Goal: Information Seeking & Learning: Learn about a topic

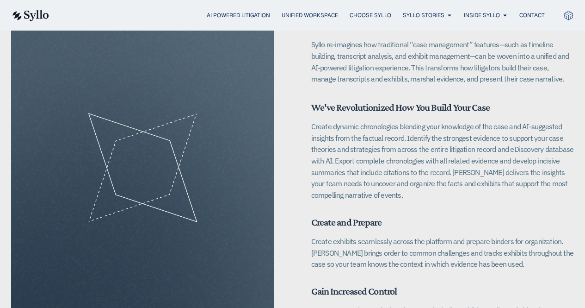
scroll to position [1327, 0]
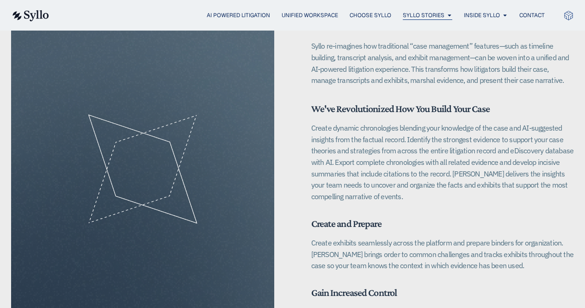
click at [436, 15] on span "Syllo Stories" at bounding box center [424, 15] width 42 height 8
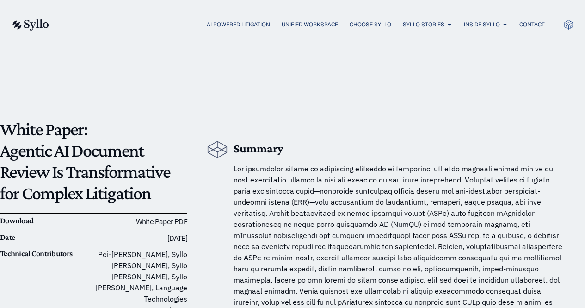
click at [502, 27] on button "Close Inside Syllo Open Inside [GEOGRAPHIC_DATA]" at bounding box center [505, 24] width 6 height 8
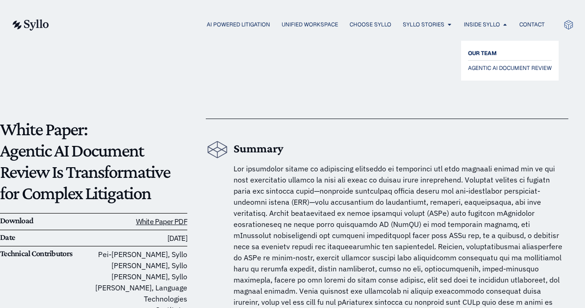
click at [494, 55] on span "OUR TEAM" at bounding box center [482, 53] width 29 height 11
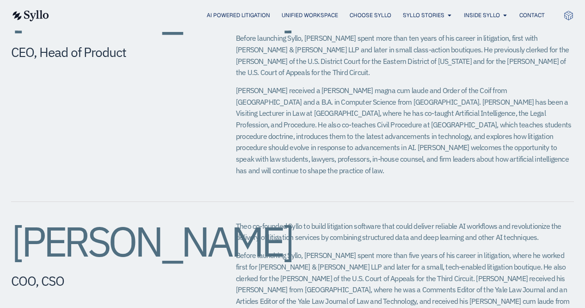
scroll to position [440, 0]
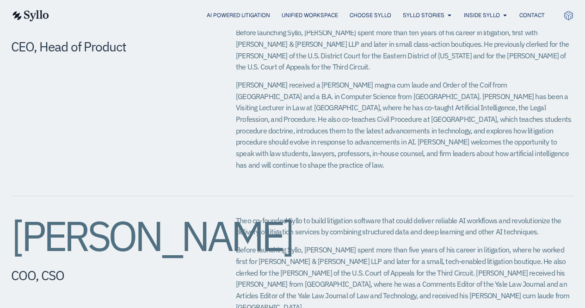
click at [497, 283] on p "Before launching Syllo, Theo spent more than five years of his career in litiga…" at bounding box center [405, 278] width 338 height 68
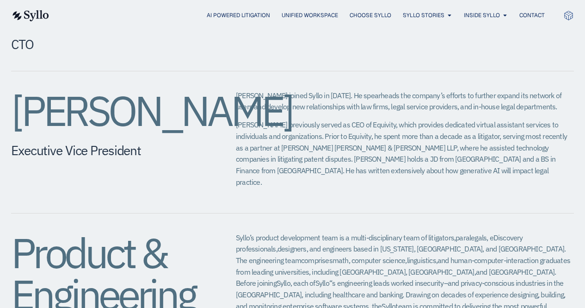
scroll to position [882, 0]
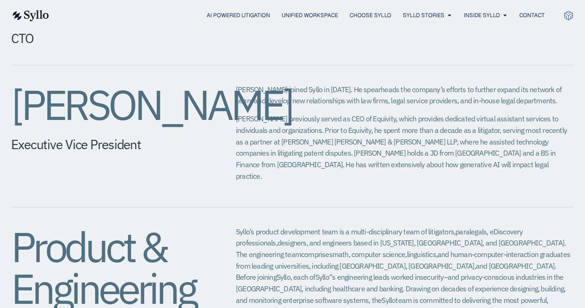
click at [333, 249] on span "comprises" at bounding box center [316, 253] width 31 height 9
